Goal: Navigation & Orientation: Find specific page/section

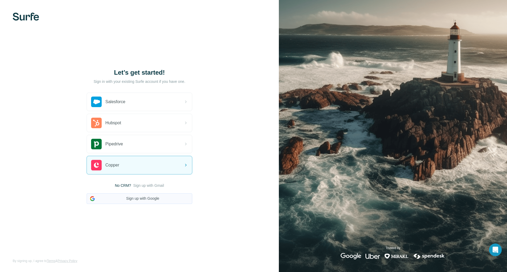
click at [142, 196] on button "Sign up with Google" at bounding box center [140, 199] width 106 height 11
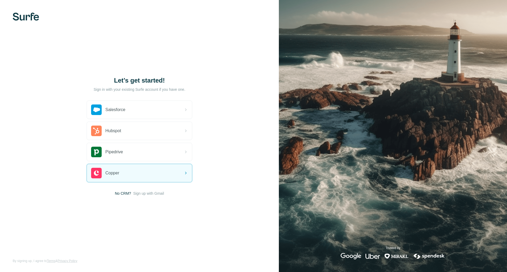
click at [147, 193] on span "Sign up with Gmail" at bounding box center [148, 193] width 31 height 5
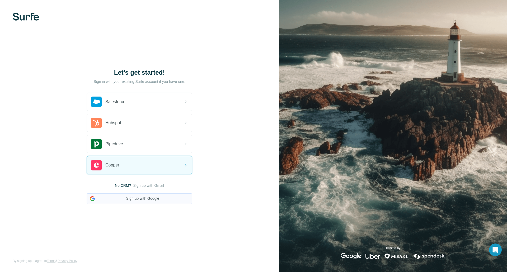
click at [171, 197] on button "Sign up with Google" at bounding box center [140, 199] width 106 height 11
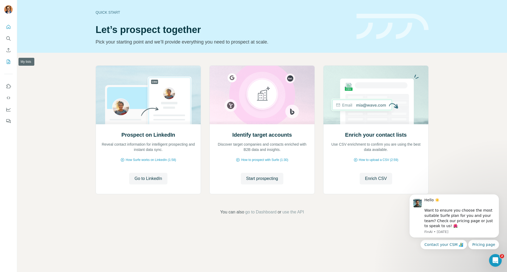
click at [10, 62] on icon "My lists" at bounding box center [8, 62] width 3 height 4
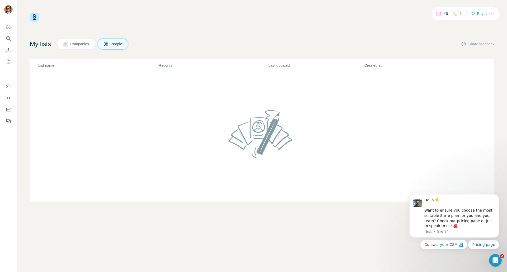
click at [82, 48] on button "Companies" at bounding box center [76, 44] width 38 height 11
click at [119, 43] on span "People" at bounding box center [117, 43] width 12 height 5
drag, startPoint x: 84, startPoint y: 69, endPoint x: 332, endPoint y: 203, distance: 282.0
click at [330, 203] on div "26 1 Buy credits My lists Companies People Share feedback List name Records Las…" at bounding box center [262, 136] width 490 height 272
click at [489, 244] on button "Pricing page" at bounding box center [483, 245] width 31 height 10
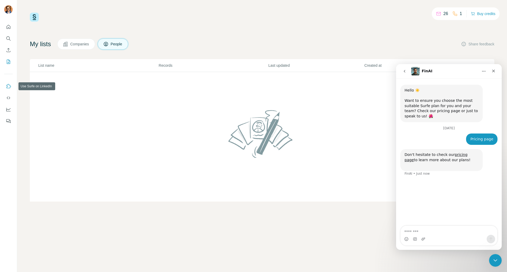
click at [7, 89] on button "Use Surfe on LinkedIn" at bounding box center [8, 87] width 8 height 10
click at [496, 69] on div "Close" at bounding box center [494, 71] width 10 height 10
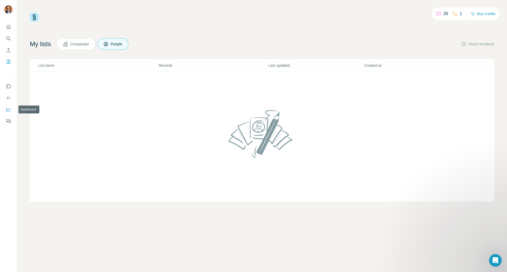
click at [6, 112] on button "Dashboard" at bounding box center [8, 110] width 8 height 10
click at [15, 29] on div at bounding box center [8, 72] width 17 height 107
click at [11, 26] on icon "Quick start" at bounding box center [8, 26] width 5 height 5
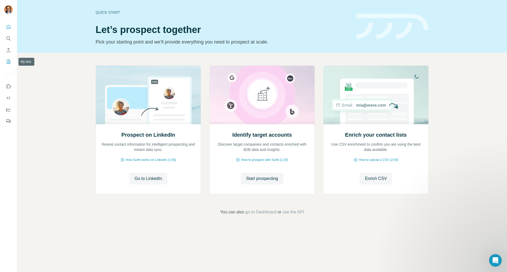
click at [7, 66] on button "My lists" at bounding box center [8, 62] width 8 height 10
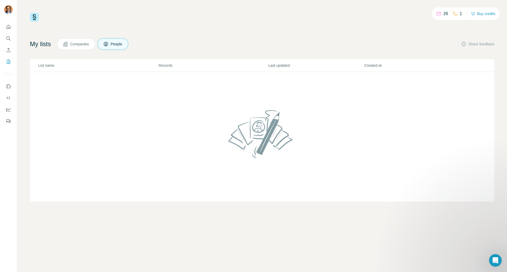
click at [446, 13] on p "26" at bounding box center [445, 14] width 5 height 6
click at [443, 14] on p "26" at bounding box center [445, 14] width 5 height 6
click at [461, 14] on div "26 1 Buy credits" at bounding box center [466, 13] width 68 height 13
drag, startPoint x: 453, startPoint y: 13, endPoint x: 438, endPoint y: 13, distance: 15.1
click at [452, 13] on icon at bounding box center [454, 13] width 5 height 5
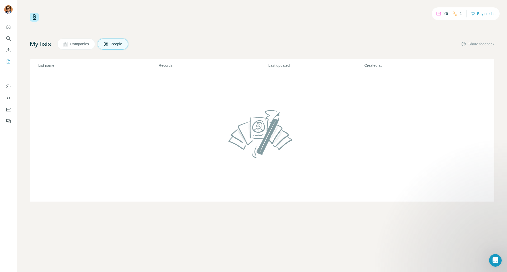
click at [438, 13] on icon at bounding box center [438, 13] width 5 height 5
click at [437, 13] on icon at bounding box center [439, 13] width 4 height 2
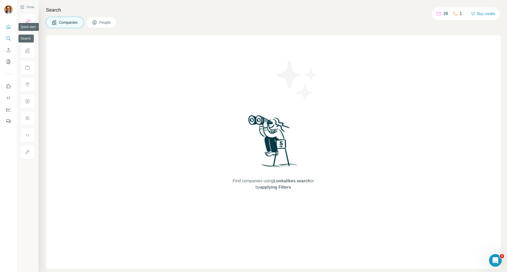
click at [10, 28] on icon "Quick start" at bounding box center [9, 27] width 4 height 4
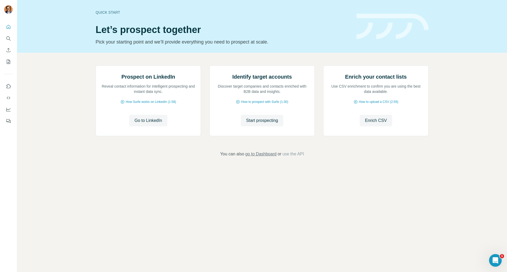
click at [258, 157] on span "go to Dashboard" at bounding box center [260, 154] width 31 height 6
